Goal: Task Accomplishment & Management: Complete application form

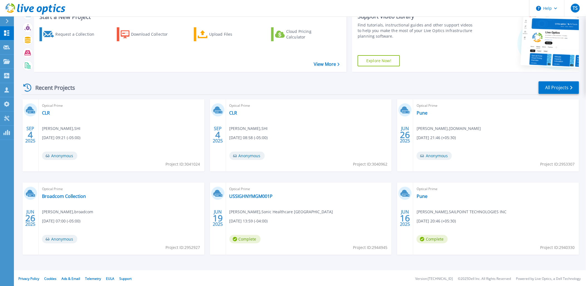
scroll to position [23, 0]
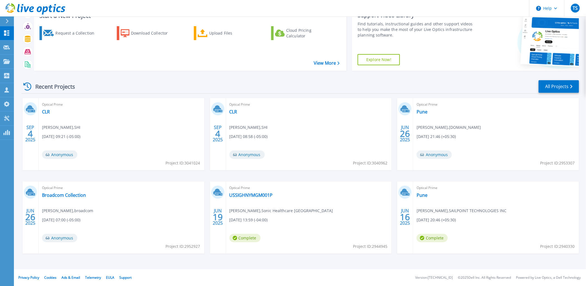
click at [549, 78] on div "Recent Projects All Projects SEP 4 2025 Optical Prime CLR Justin Ratzlaff , SHI…" at bounding box center [300, 172] width 558 height 194
click at [552, 86] on link "All Projects" at bounding box center [559, 86] width 40 height 13
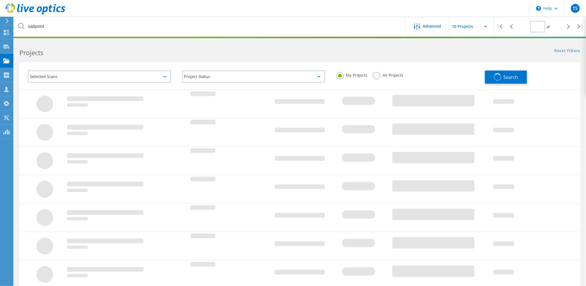
type input "1"
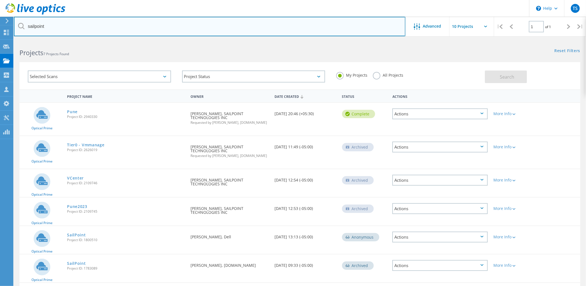
drag, startPoint x: 70, startPoint y: 31, endPoint x: -13, endPoint y: 28, distance: 82.7
click at [0, 28] on html "\n Help Explore Helpful Articles Contact Support TS Partner Team Member Ty Simm…" at bounding box center [293, 166] width 586 height 333
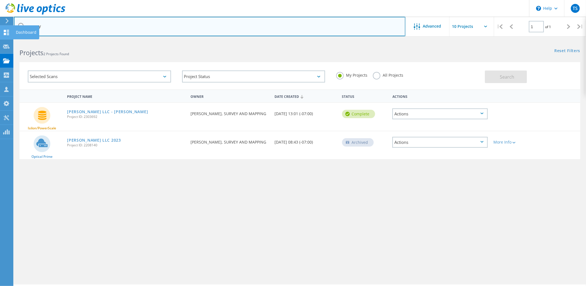
drag, startPoint x: 47, startPoint y: 27, endPoint x: 6, endPoint y: 26, distance: 40.4
click at [6, 40] on div "\n Help Explore Helpful Articles Contact Support TS Partner Team Member Ty Simm…" at bounding box center [293, 170] width 586 height 261
type input "s"
drag, startPoint x: 60, startPoint y: 28, endPoint x: 21, endPoint y: 26, distance: 38.7
click at [21, 26] on div "ghonorable" at bounding box center [210, 26] width 392 height 19
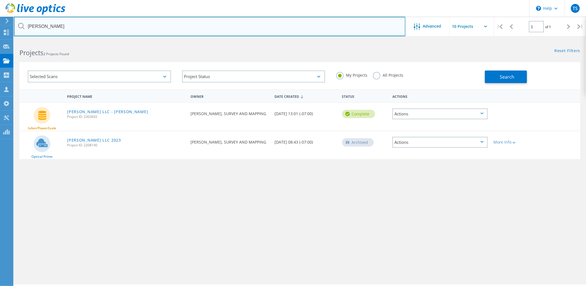
type input "sam"
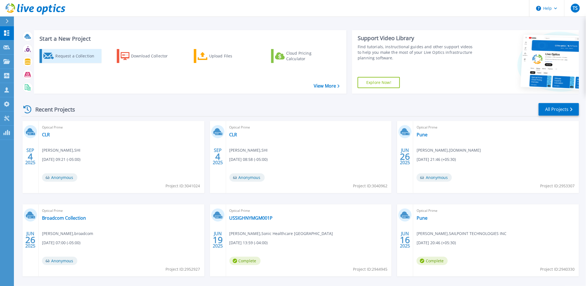
click at [75, 52] on div "Request a Collection" at bounding box center [77, 55] width 45 height 11
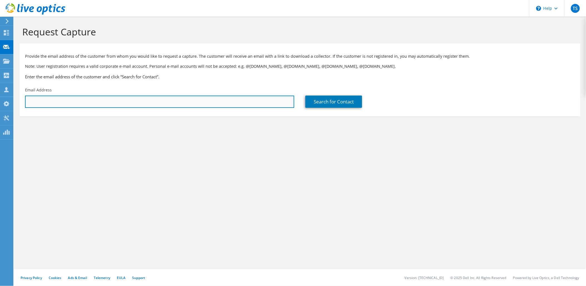
click at [157, 99] on input "text" at bounding box center [159, 101] width 269 height 12
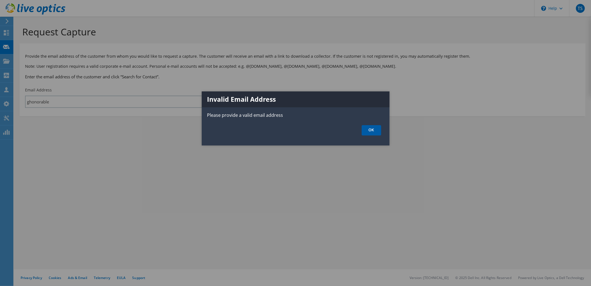
click at [366, 132] on link "OK" at bounding box center [371, 130] width 19 height 10
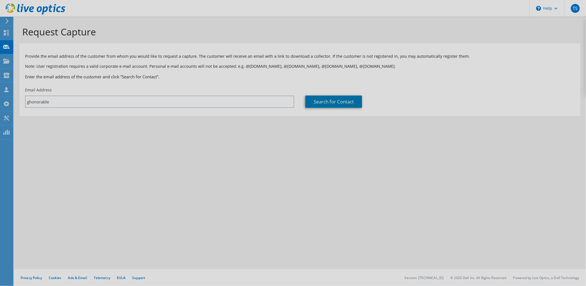
click at [135, 101] on div "Request Capture Provide the email address of the customer from whom you would l…" at bounding box center [300, 151] width 573 height 269
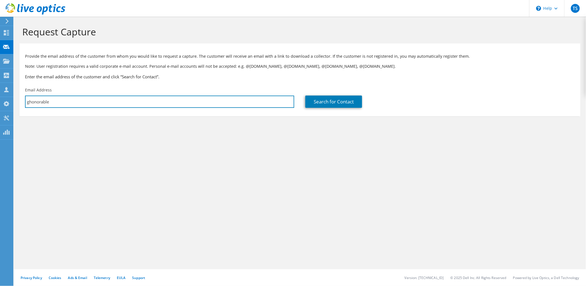
click at [135, 101] on input "ghonorable" at bounding box center [159, 101] width 269 height 12
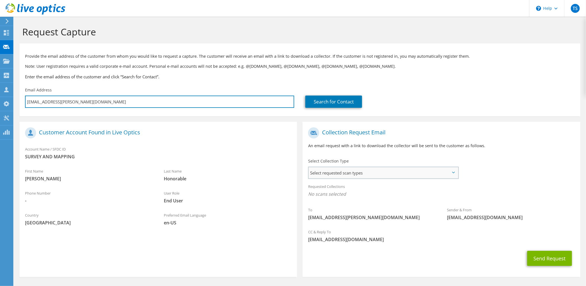
type input "ghonorable@sam.biz"
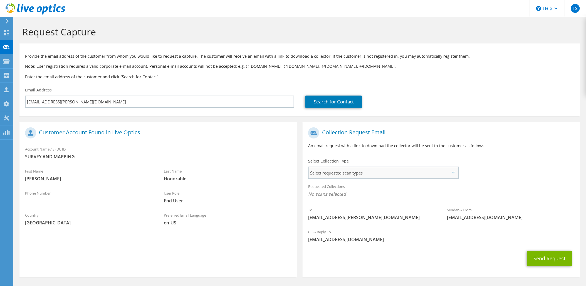
click at [380, 177] on span "Select requested scan types" at bounding box center [383, 172] width 149 height 11
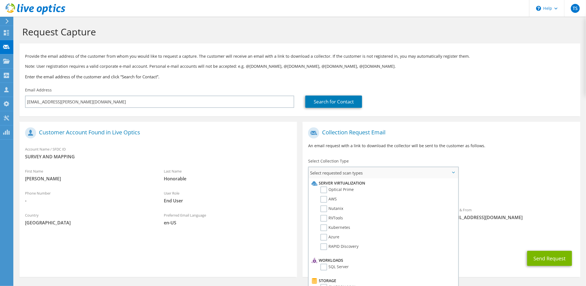
click at [337, 186] on li "Server Virtualization" at bounding box center [382, 183] width 145 height 7
click at [343, 190] on label "Optical Prime" at bounding box center [337, 189] width 33 height 7
click at [0, 0] on input "Optical Prime" at bounding box center [0, 0] width 0 height 0
click at [511, 191] on span "Optical Prime" at bounding box center [441, 195] width 267 height 9
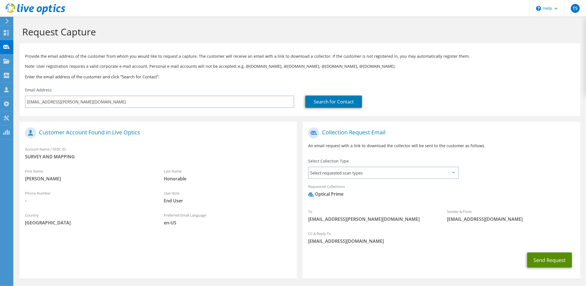
click at [549, 259] on button "Send Request" at bounding box center [550, 259] width 45 height 15
